Goal: Transaction & Acquisition: Register for event/course

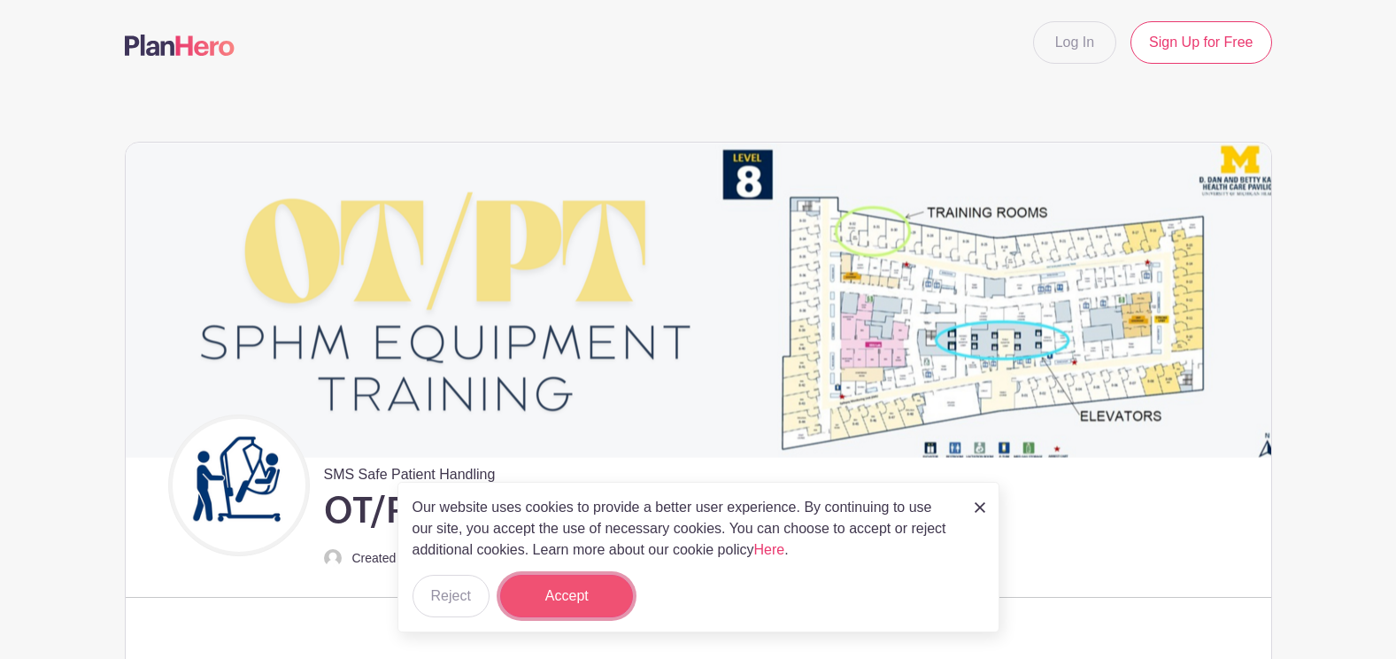
click at [586, 584] on button "Accept" at bounding box center [566, 595] width 133 height 42
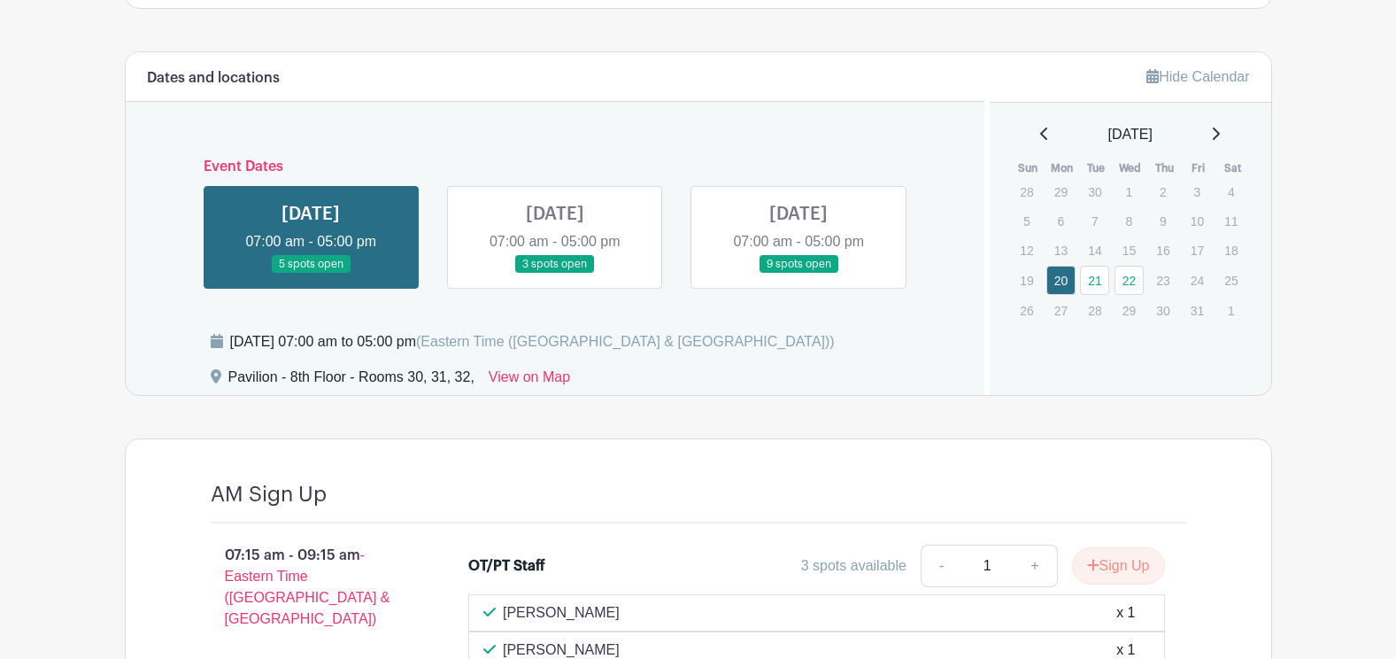
scroll to position [1239, 0]
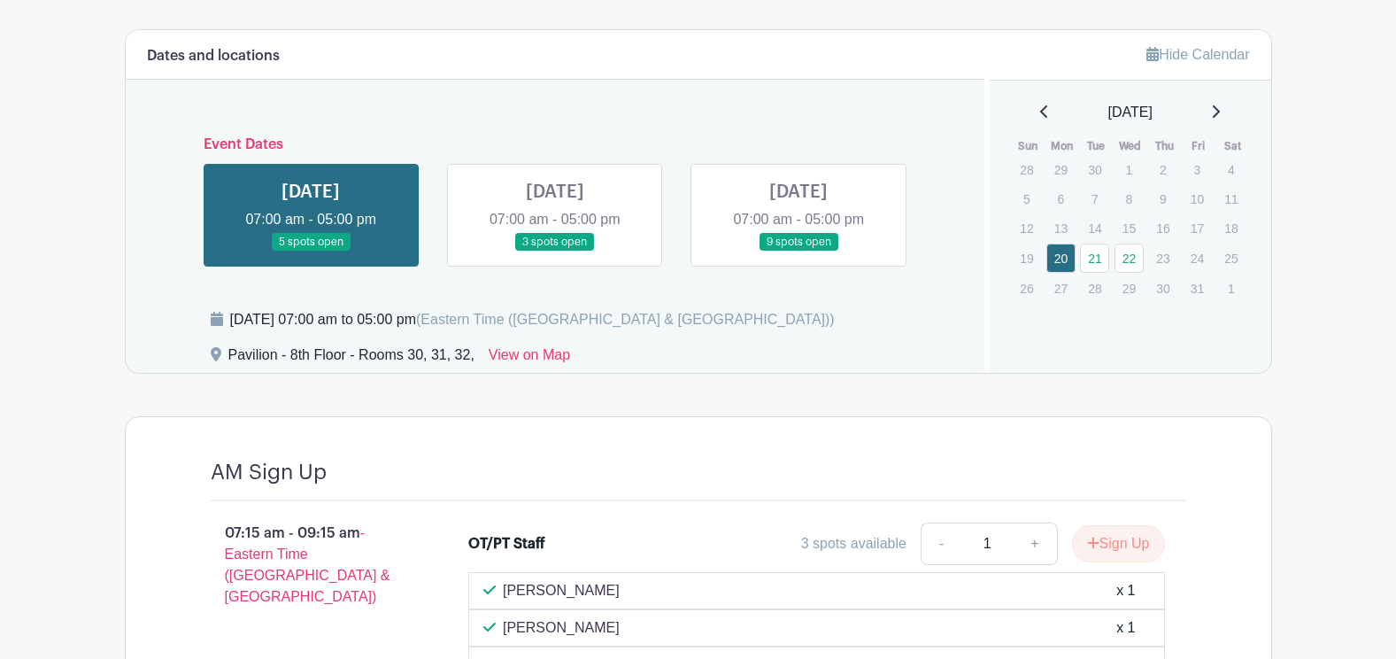
click at [555, 251] on link at bounding box center [555, 251] width 0 height 0
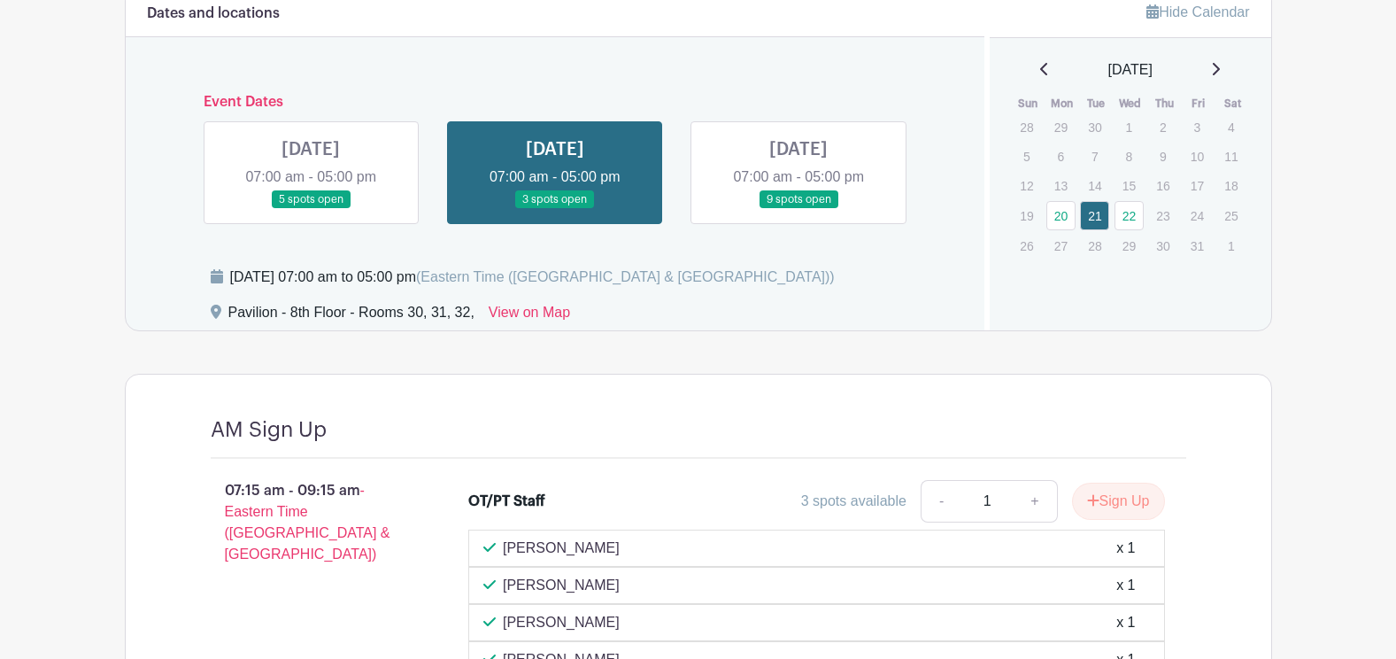
scroll to position [1254, 0]
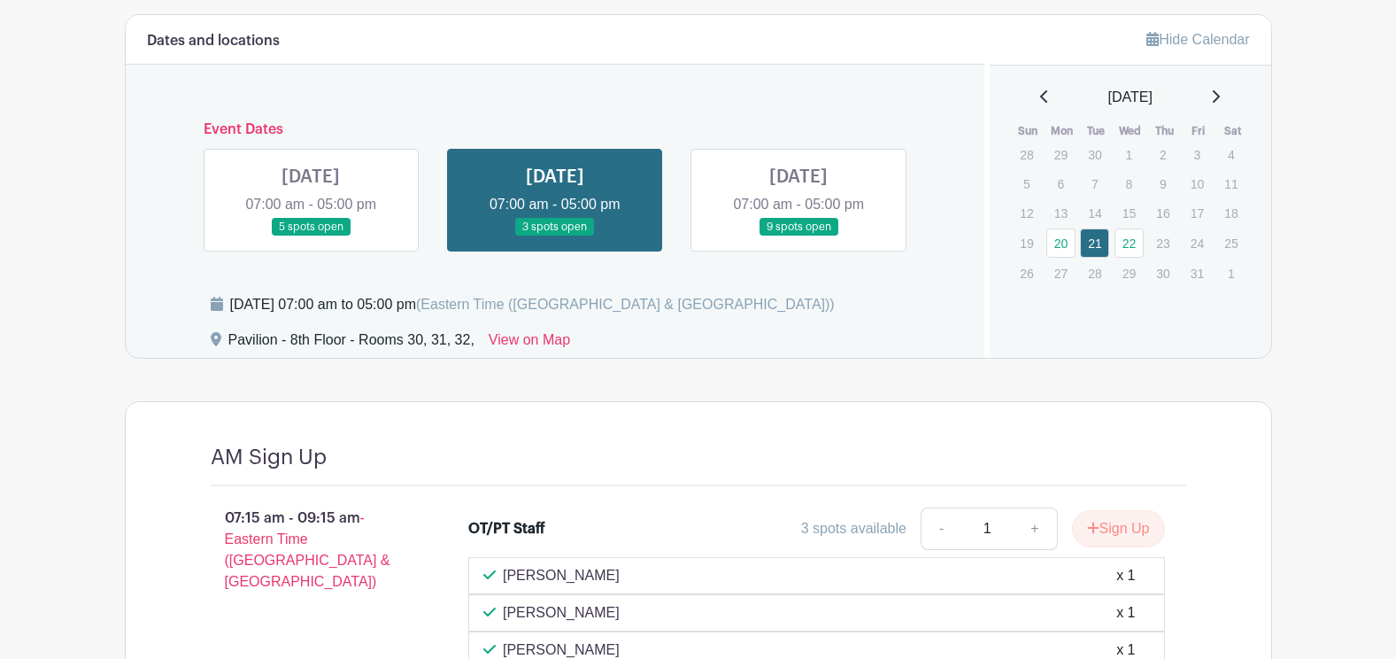
click at [311, 236] on link at bounding box center [311, 236] width 0 height 0
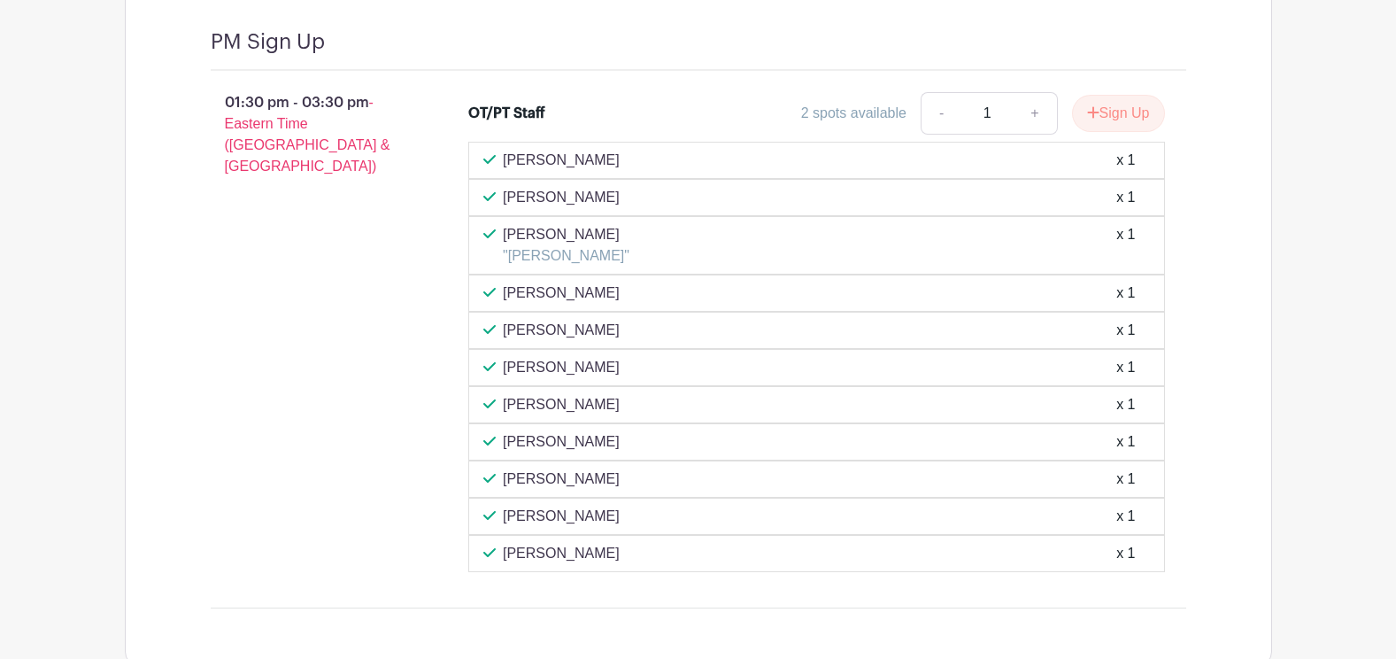
scroll to position [3024, 0]
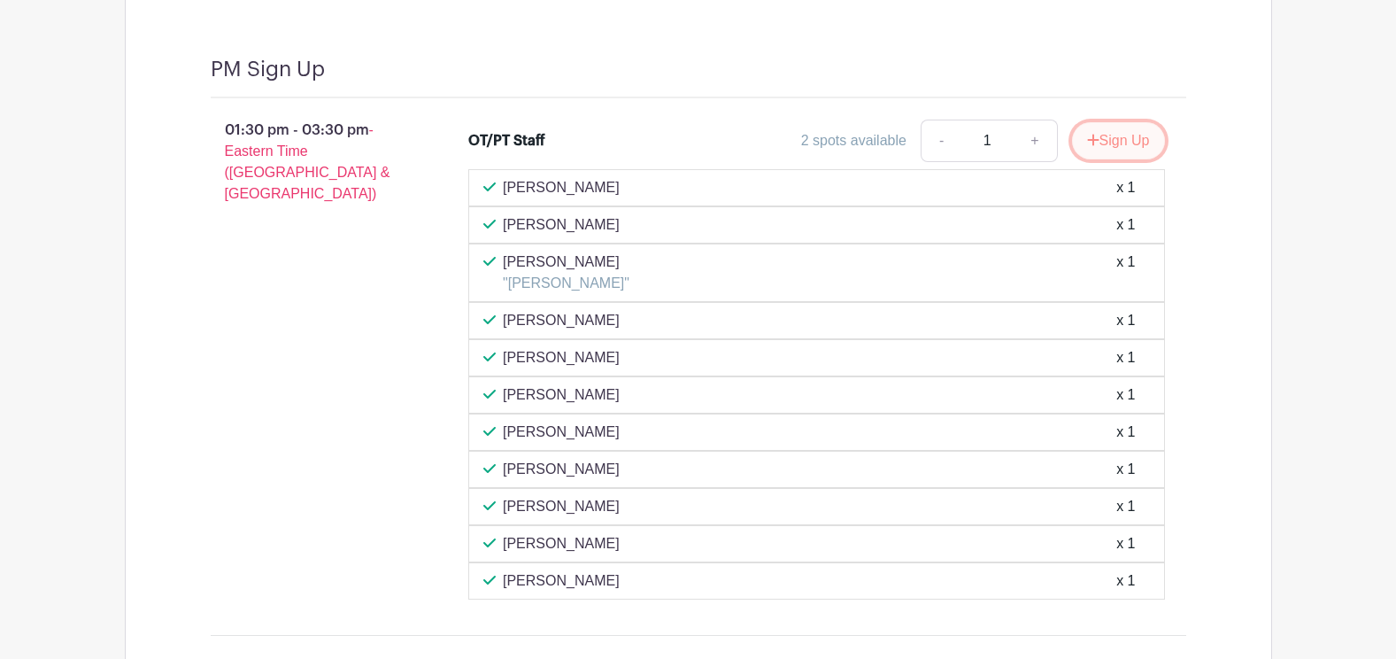
click at [1136, 133] on button "Sign Up" at bounding box center [1118, 140] width 93 height 37
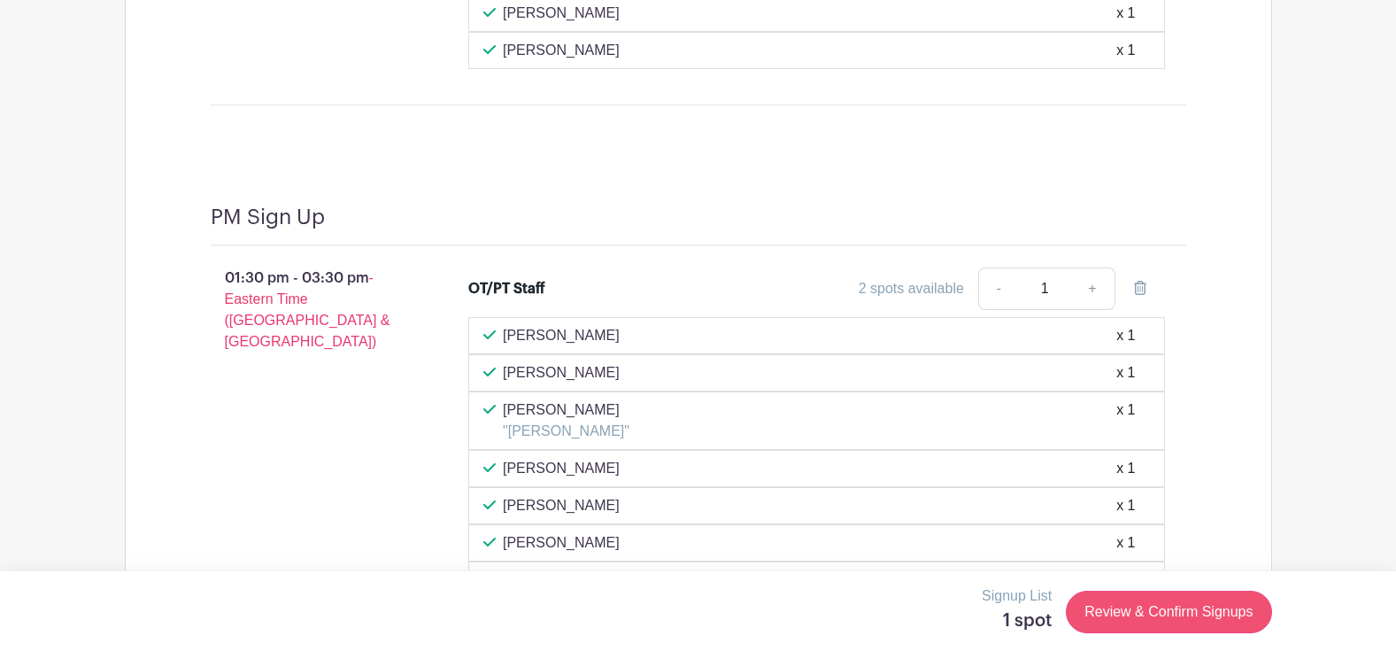
scroll to position [2904, 0]
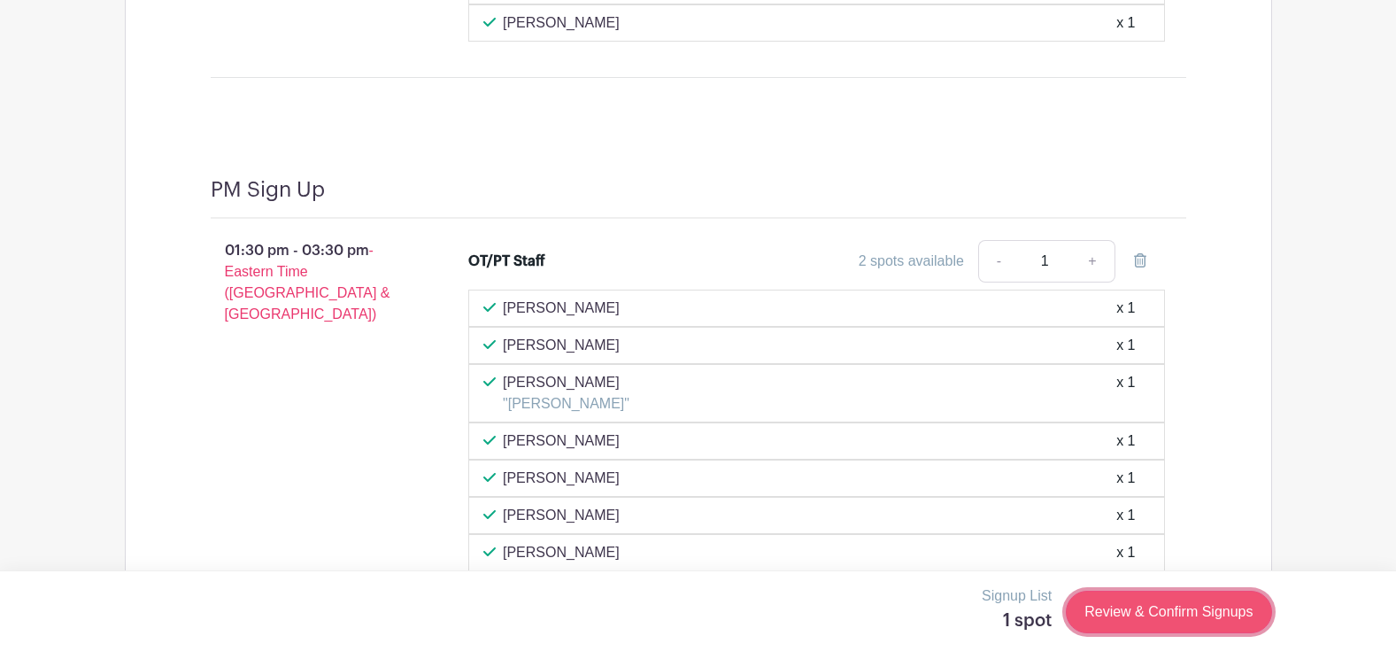
click at [1175, 616] on link "Review & Confirm Signups" at bounding box center [1168, 611] width 205 height 42
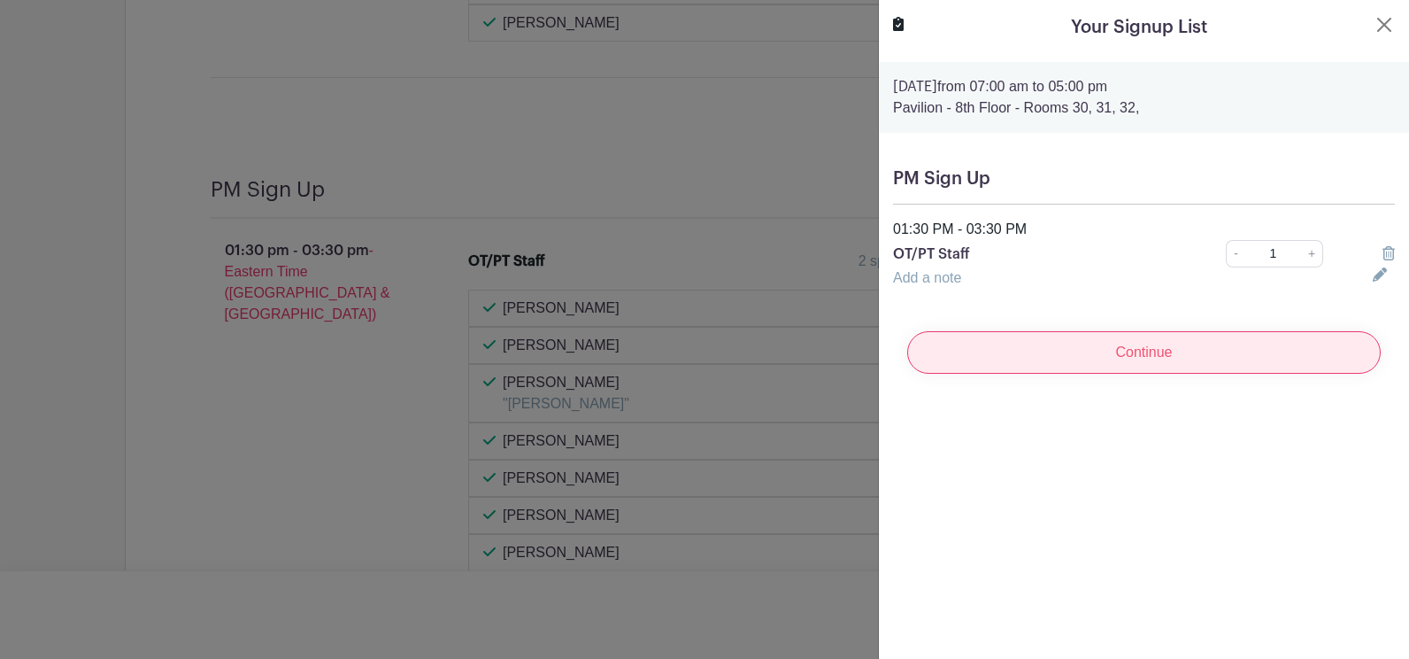
click at [1090, 348] on input "Continue" at bounding box center [1144, 352] width 474 height 42
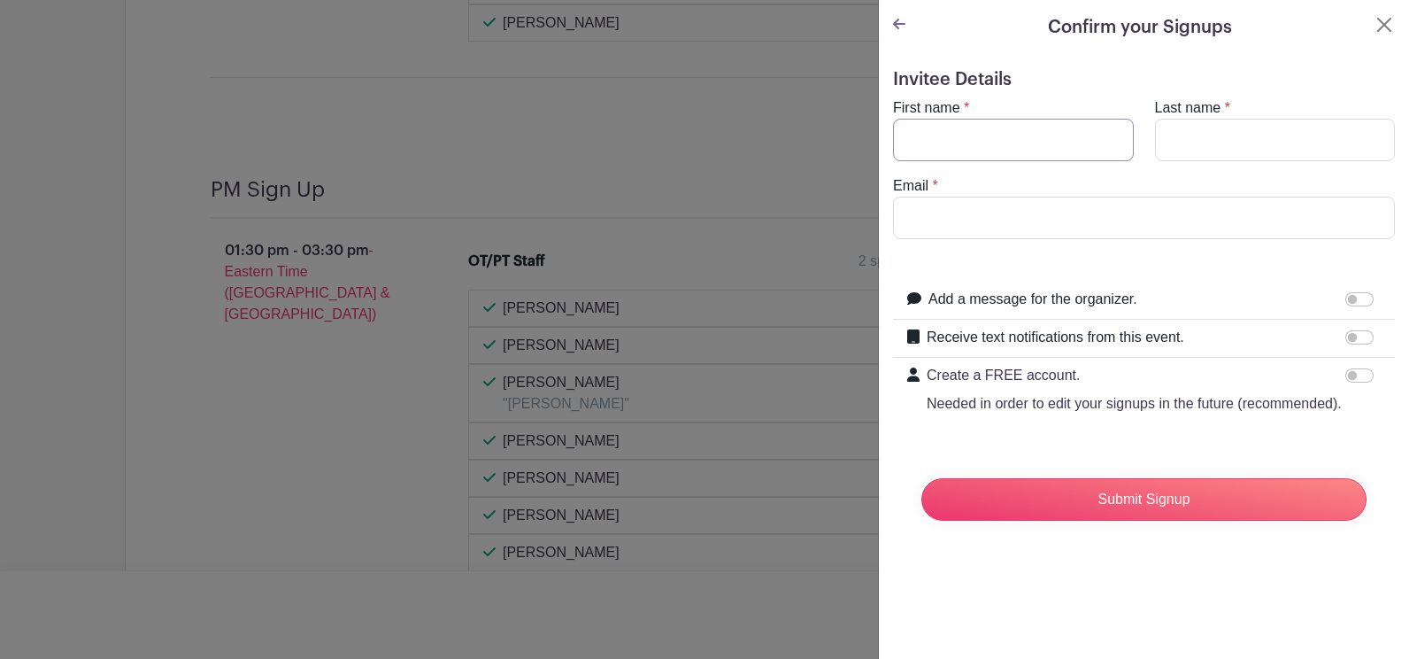
click at [978, 130] on input "First name" at bounding box center [1013, 140] width 241 height 42
type input "[PERSON_NAME]"
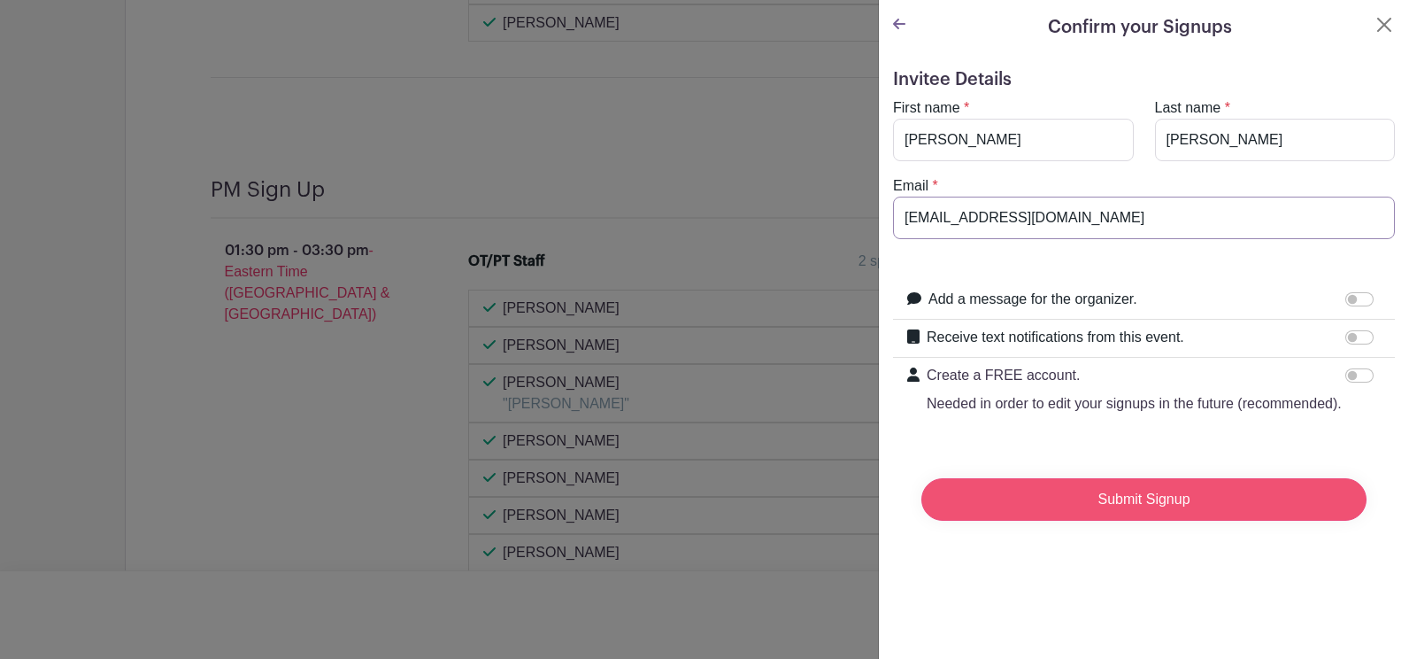
type input "[EMAIL_ADDRESS][DOMAIN_NAME]"
click at [1115, 515] on input "Submit Signup" at bounding box center [1143, 499] width 445 height 42
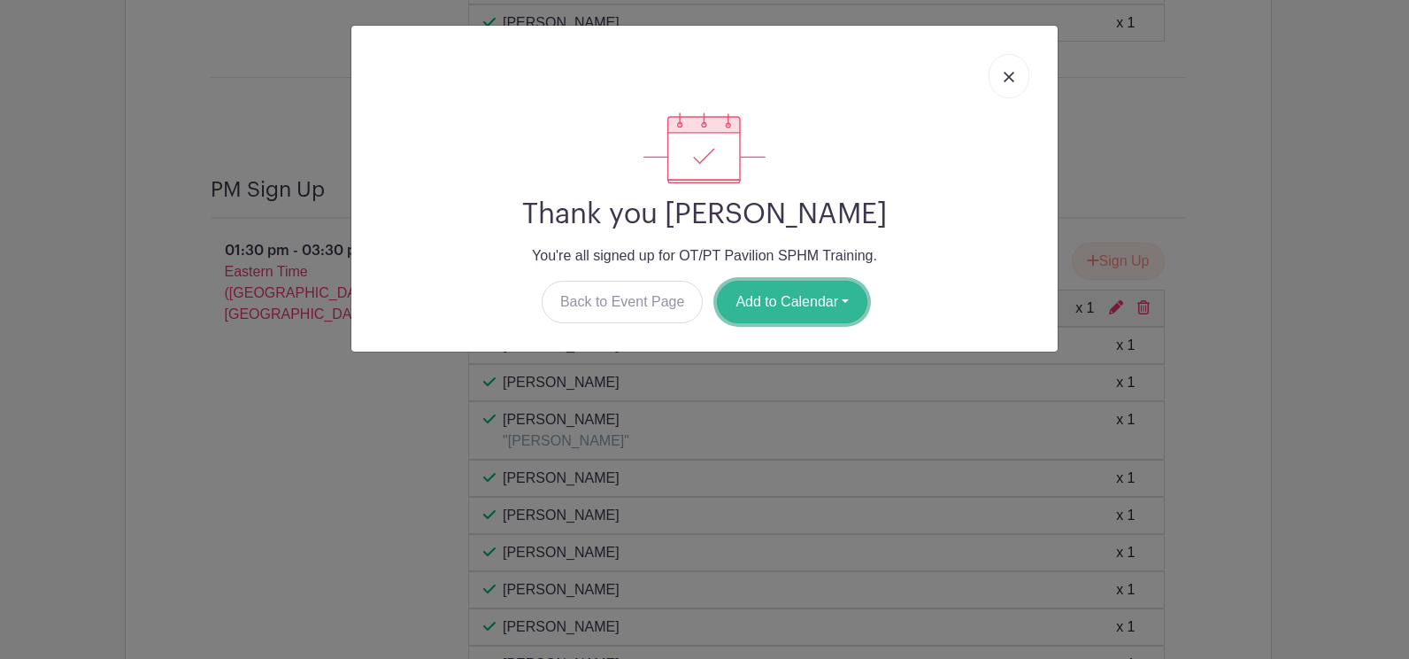
click at [775, 304] on button "Add to Calendar" at bounding box center [792, 302] width 150 height 42
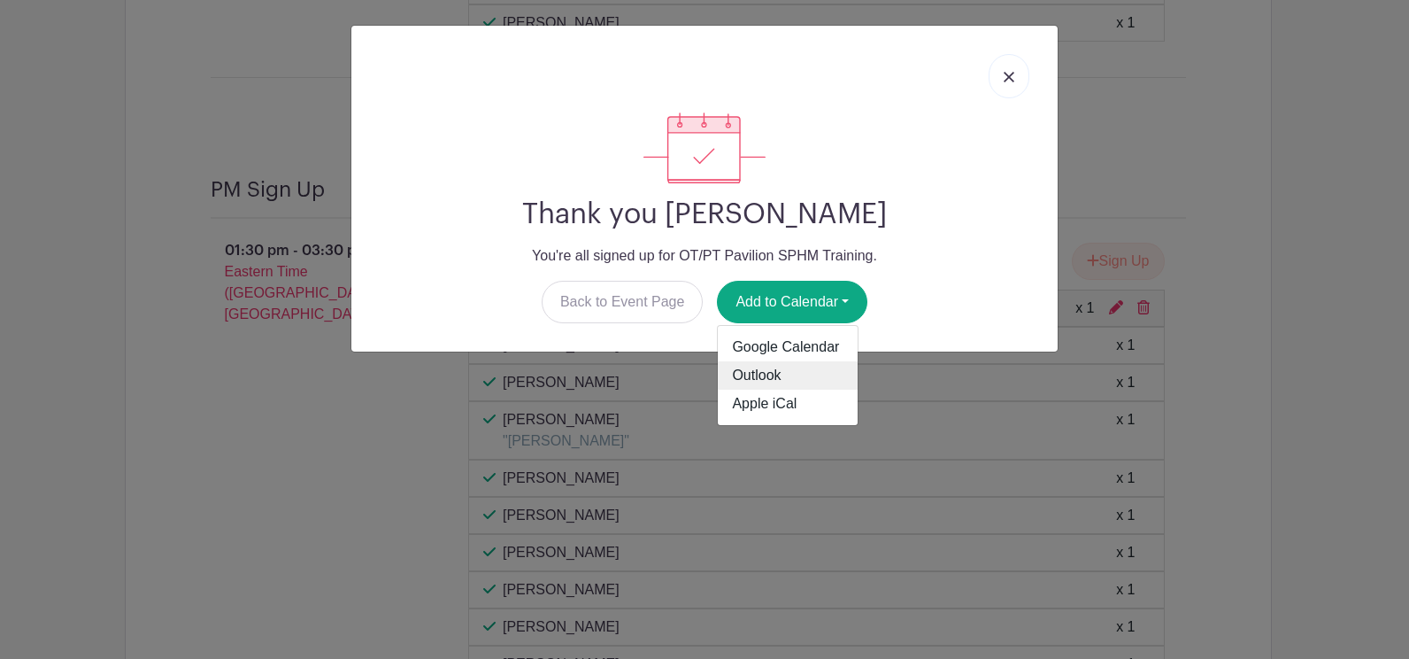
click at [760, 369] on link "Outlook" at bounding box center [788, 375] width 140 height 28
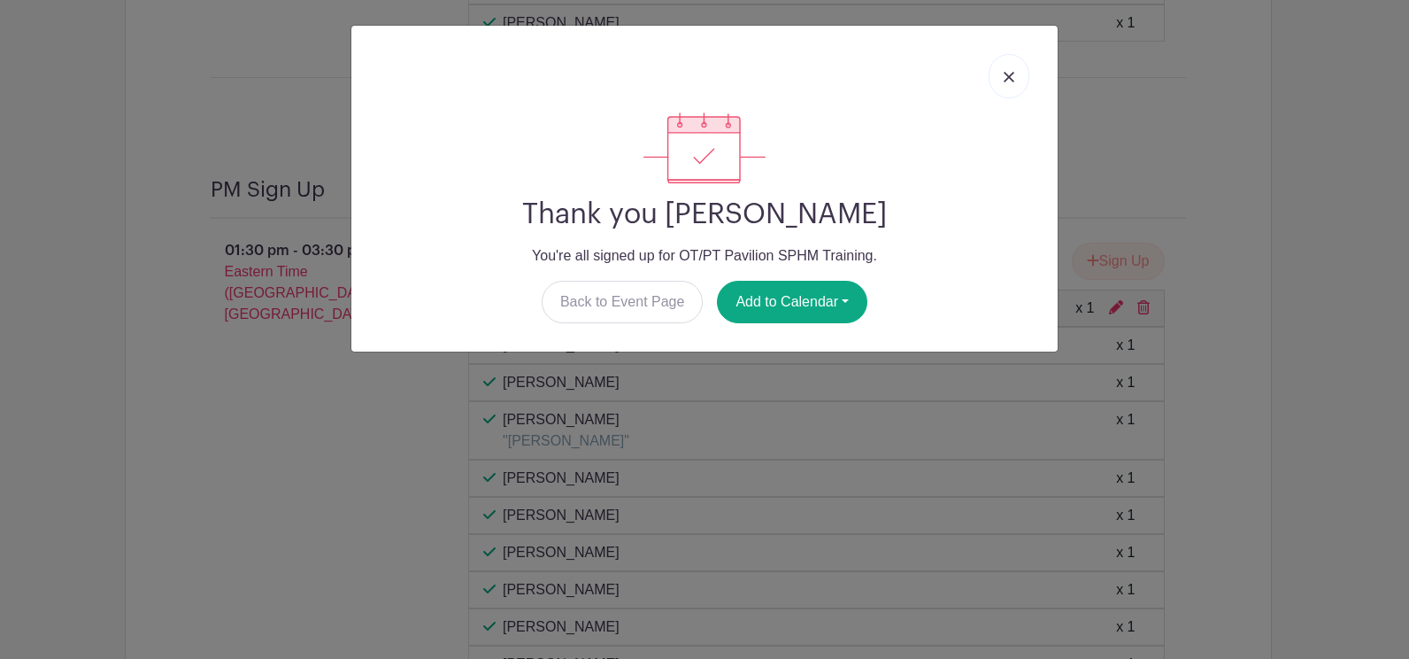
click at [1342, 137] on div "Thank you [PERSON_NAME] You're all signed up for OT/PT Pavilion SPHM Training. …" at bounding box center [704, 329] width 1409 height 659
